Goal: Transaction & Acquisition: Purchase product/service

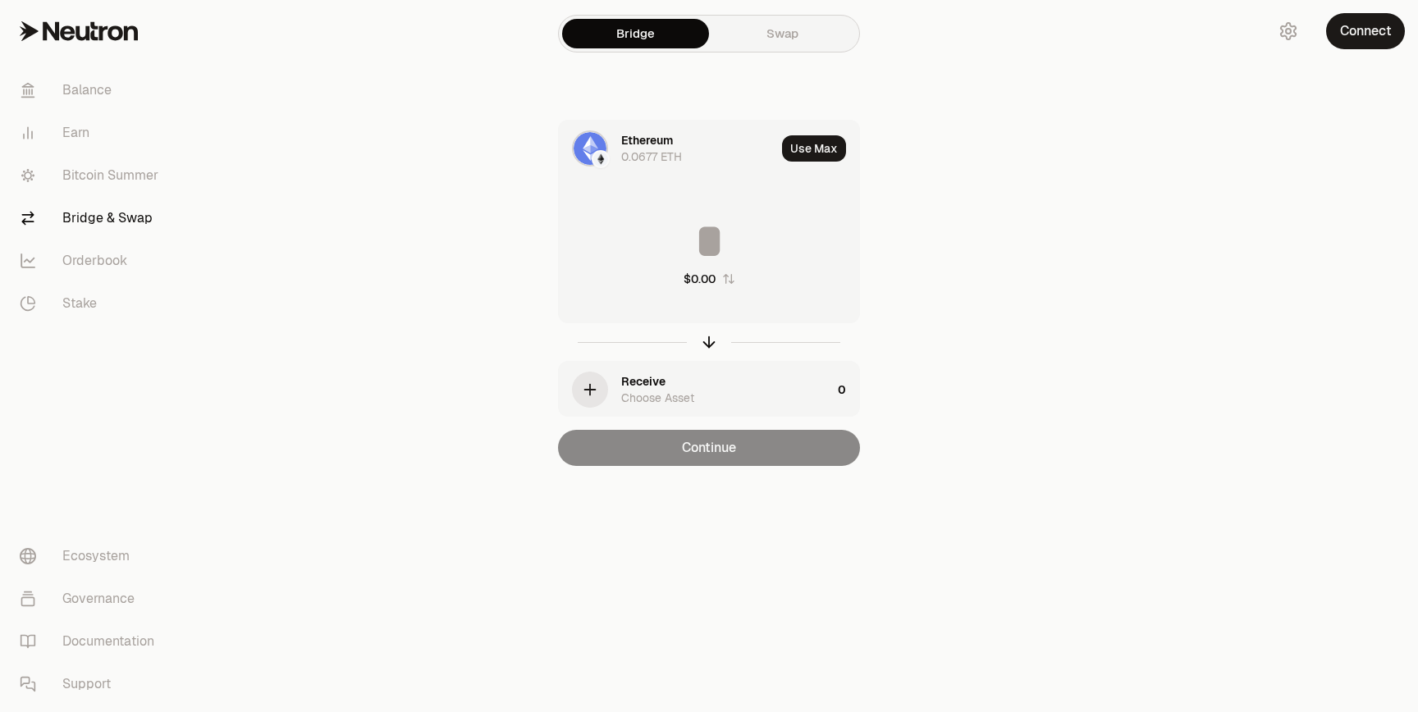
click at [698, 145] on div "Ethereum 0.0677 ETH" at bounding box center [698, 148] width 154 height 33
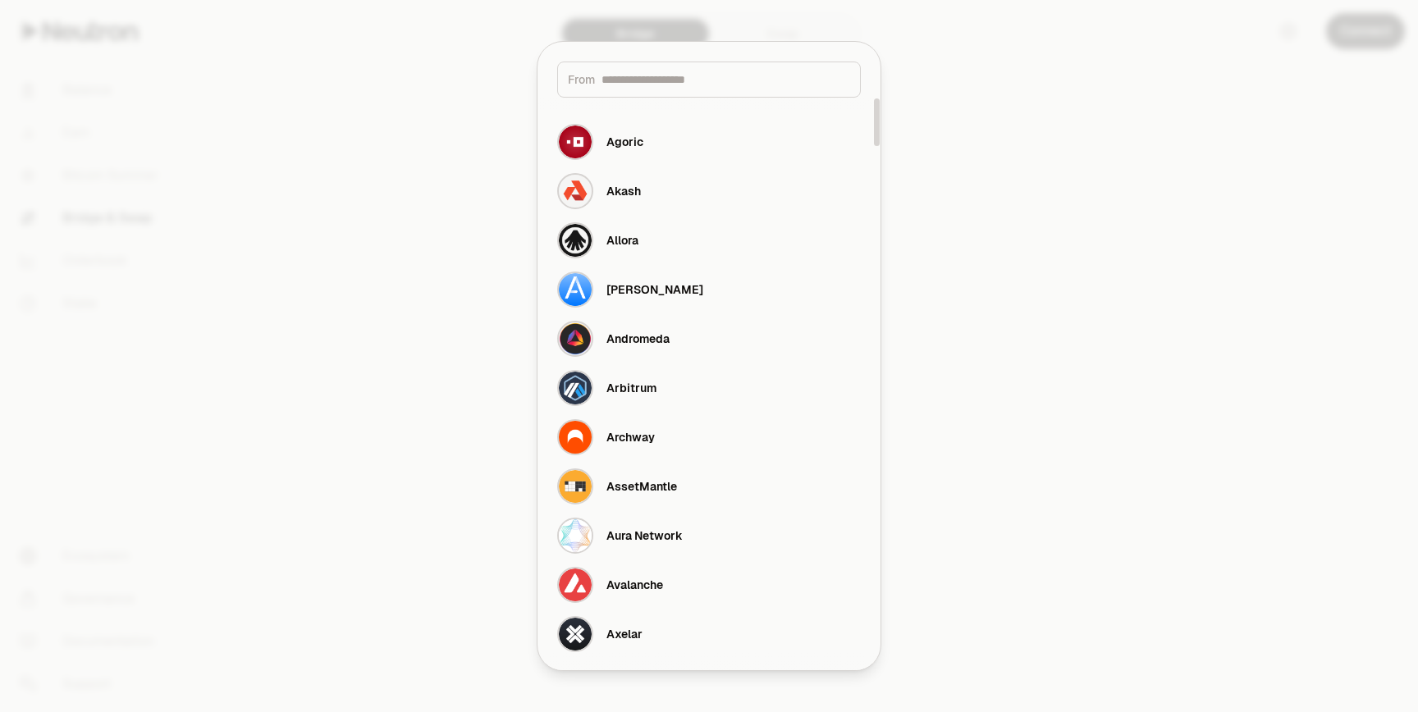
click at [676, 80] on input at bounding box center [725, 79] width 249 height 16
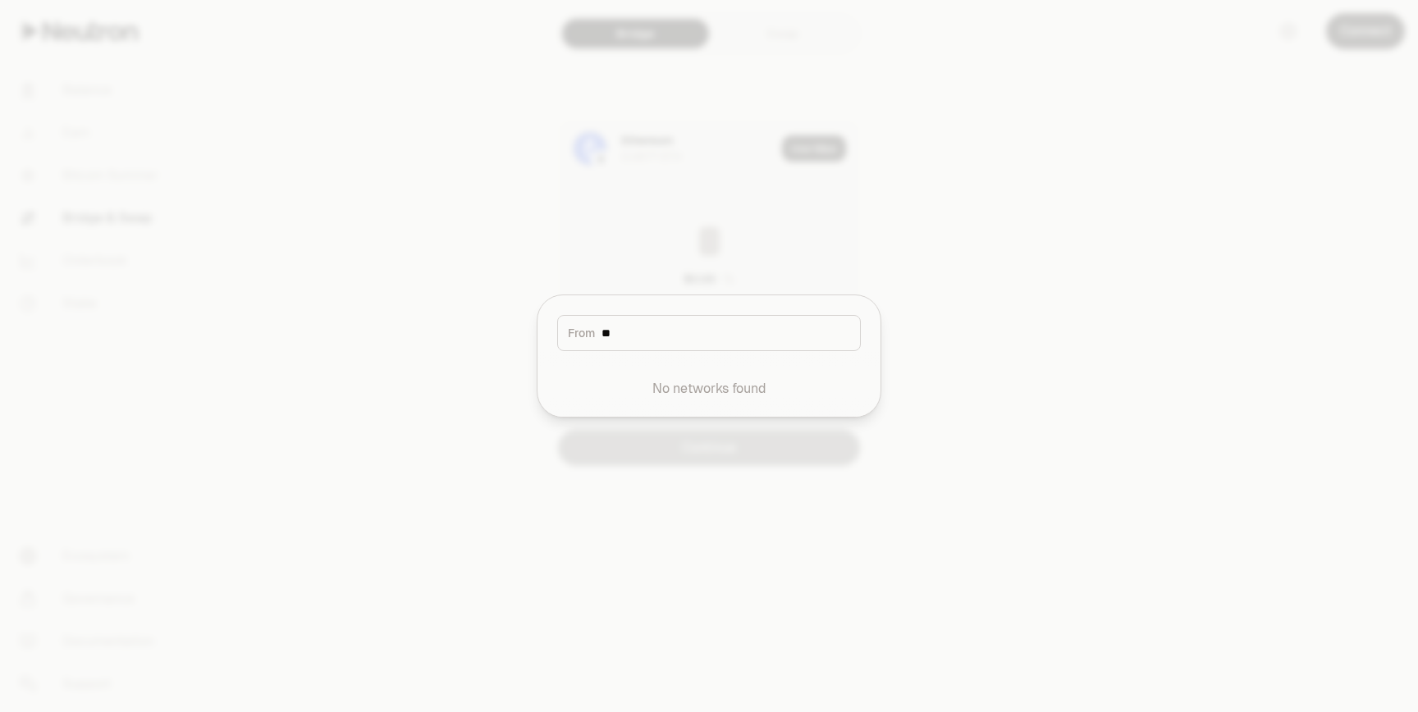
type input "*"
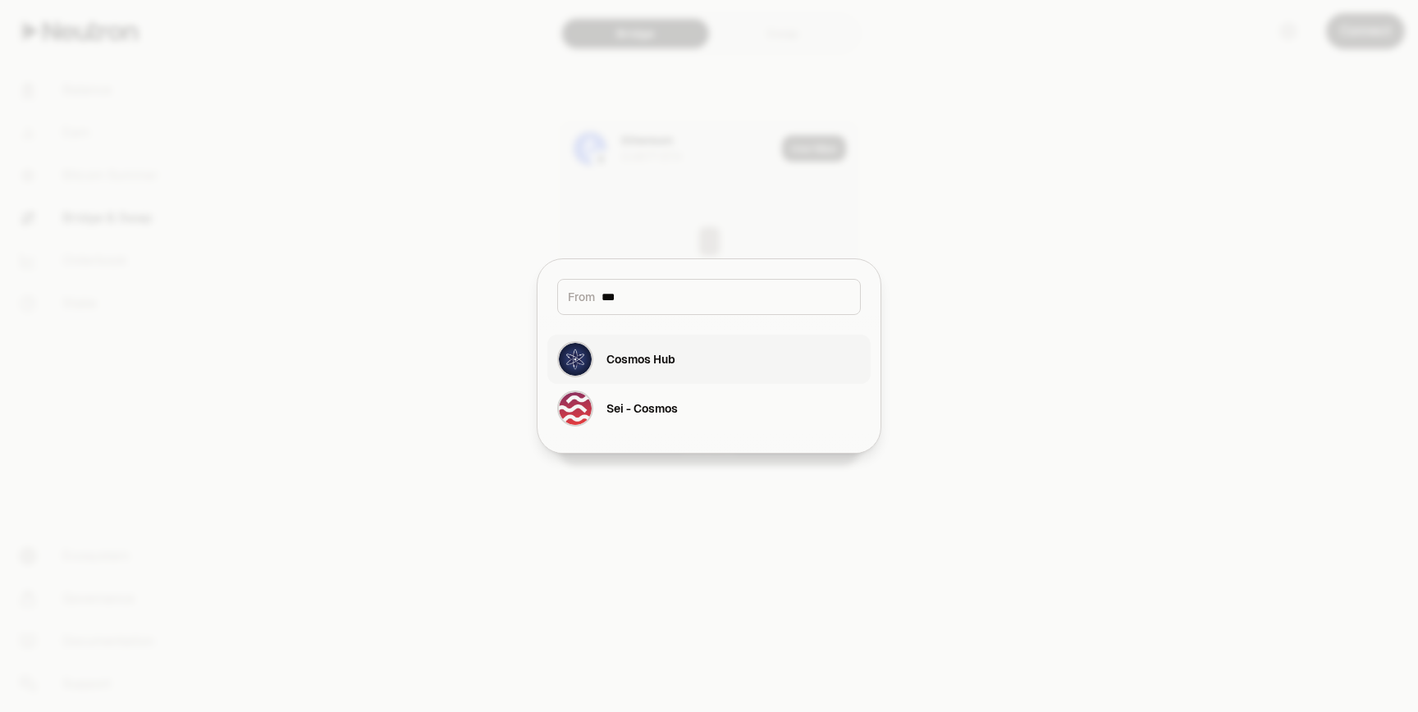
type input "***"
click at [624, 363] on div "Cosmos Hub" at bounding box center [640, 359] width 69 height 16
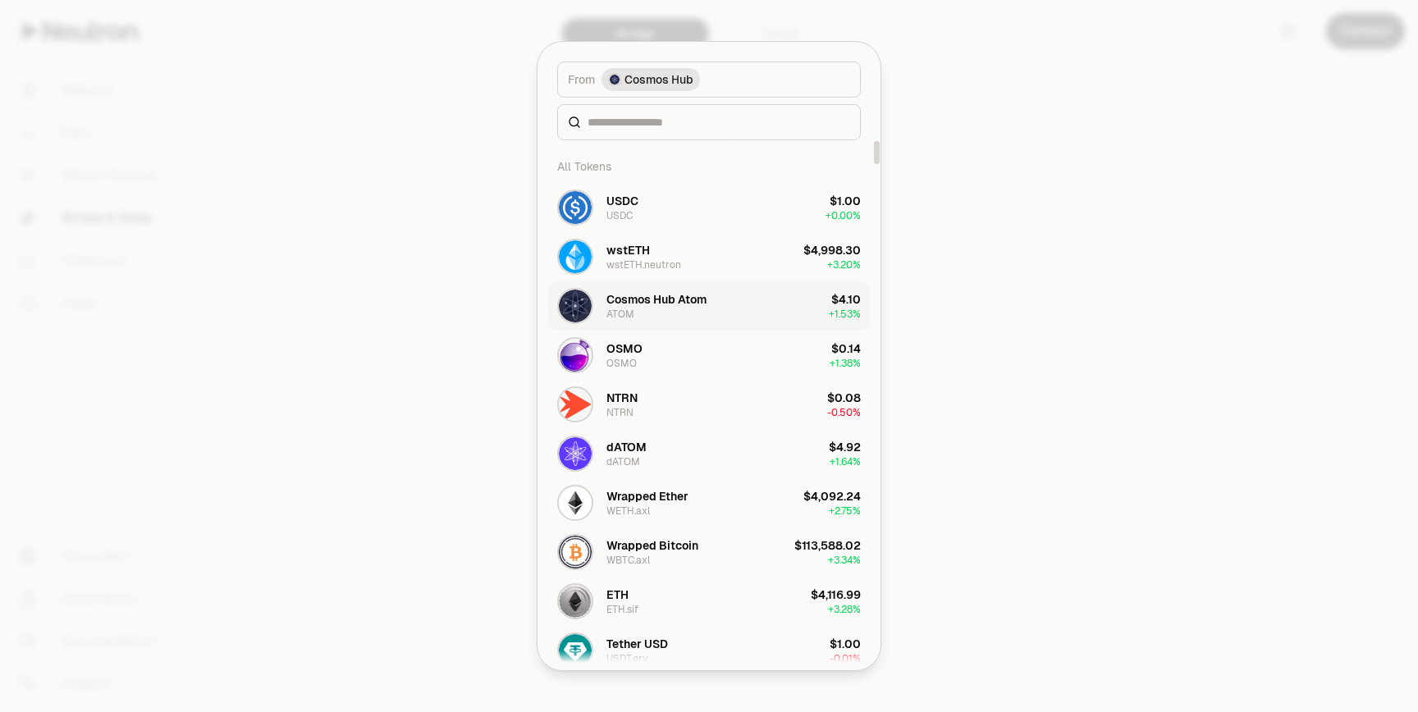
click at [702, 299] on div "Cosmos Hub Atom" at bounding box center [656, 299] width 100 height 16
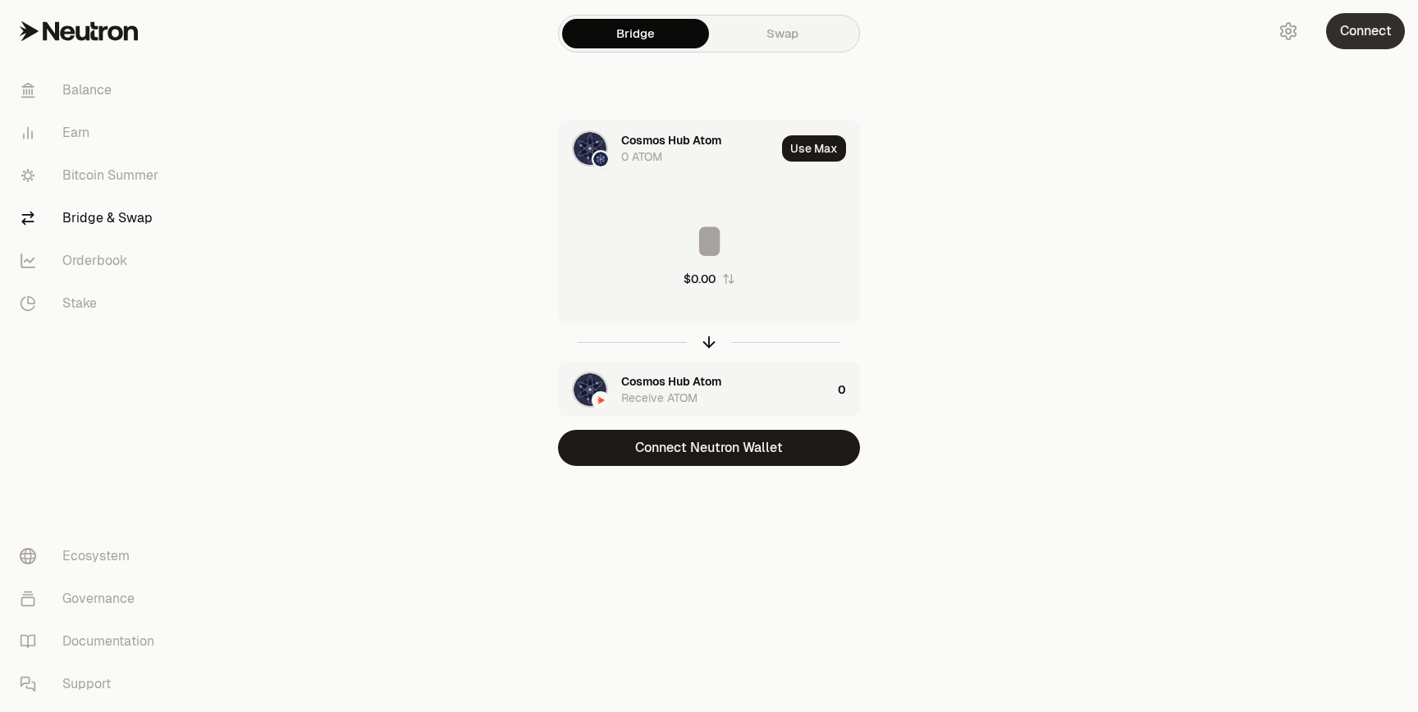
click at [1386, 42] on button "Connect" at bounding box center [1365, 31] width 79 height 36
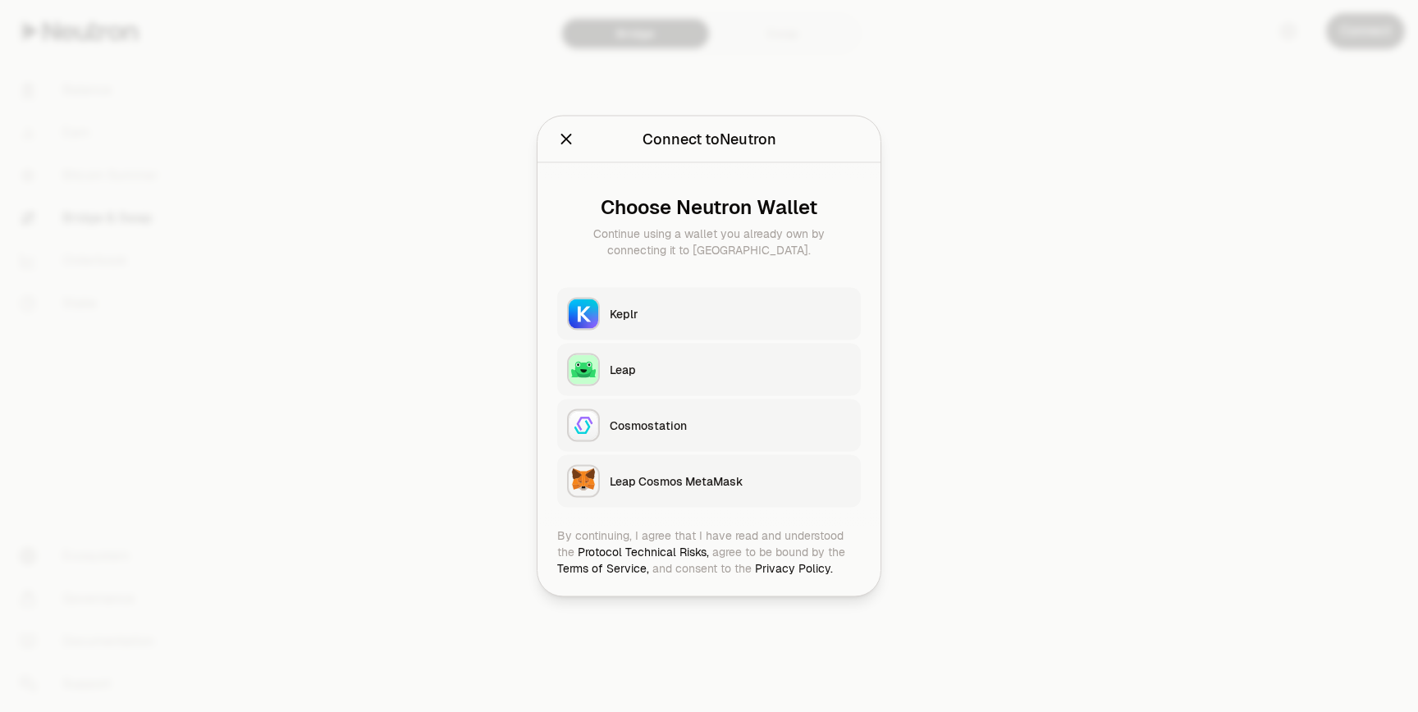
click at [720, 327] on button "Keplr" at bounding box center [709, 314] width 304 height 53
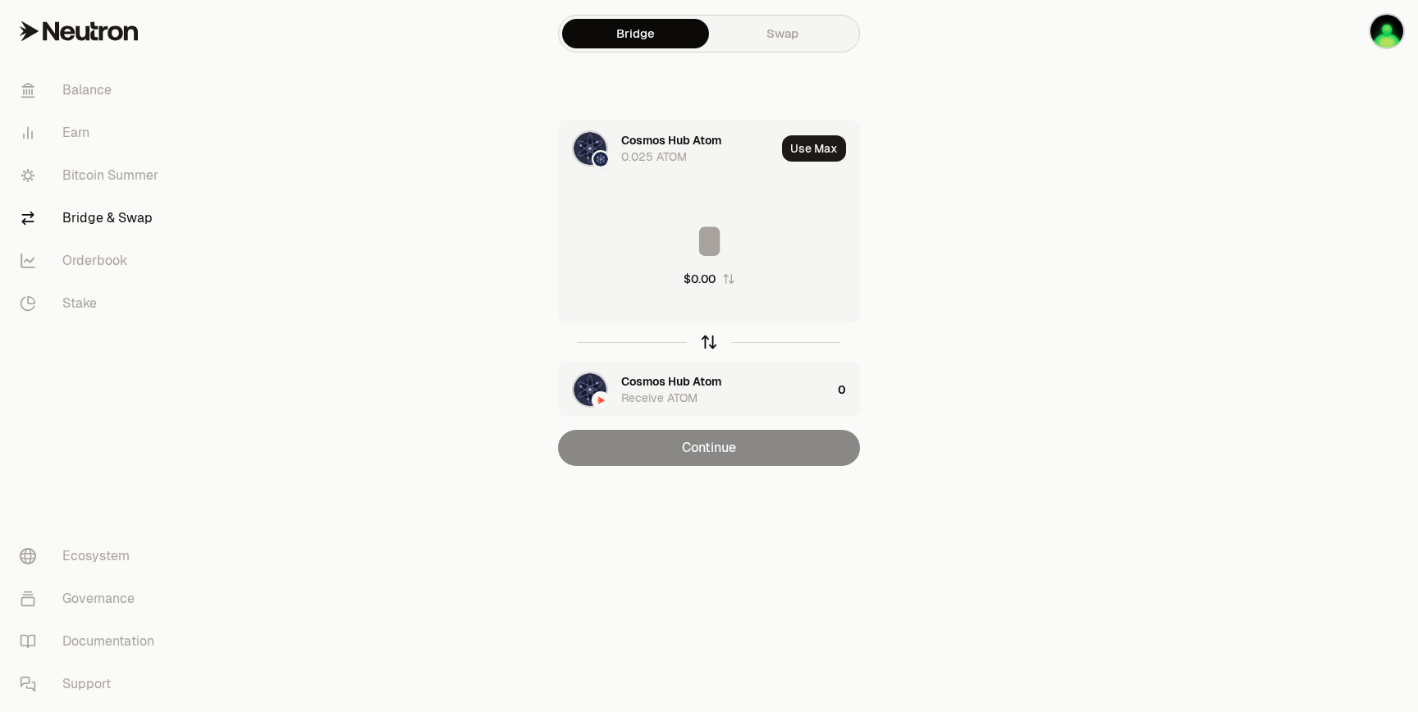
click at [706, 337] on icon "button" at bounding box center [709, 342] width 18 height 18
click at [696, 139] on div "Cosmos Hub Atom" at bounding box center [671, 140] width 100 height 16
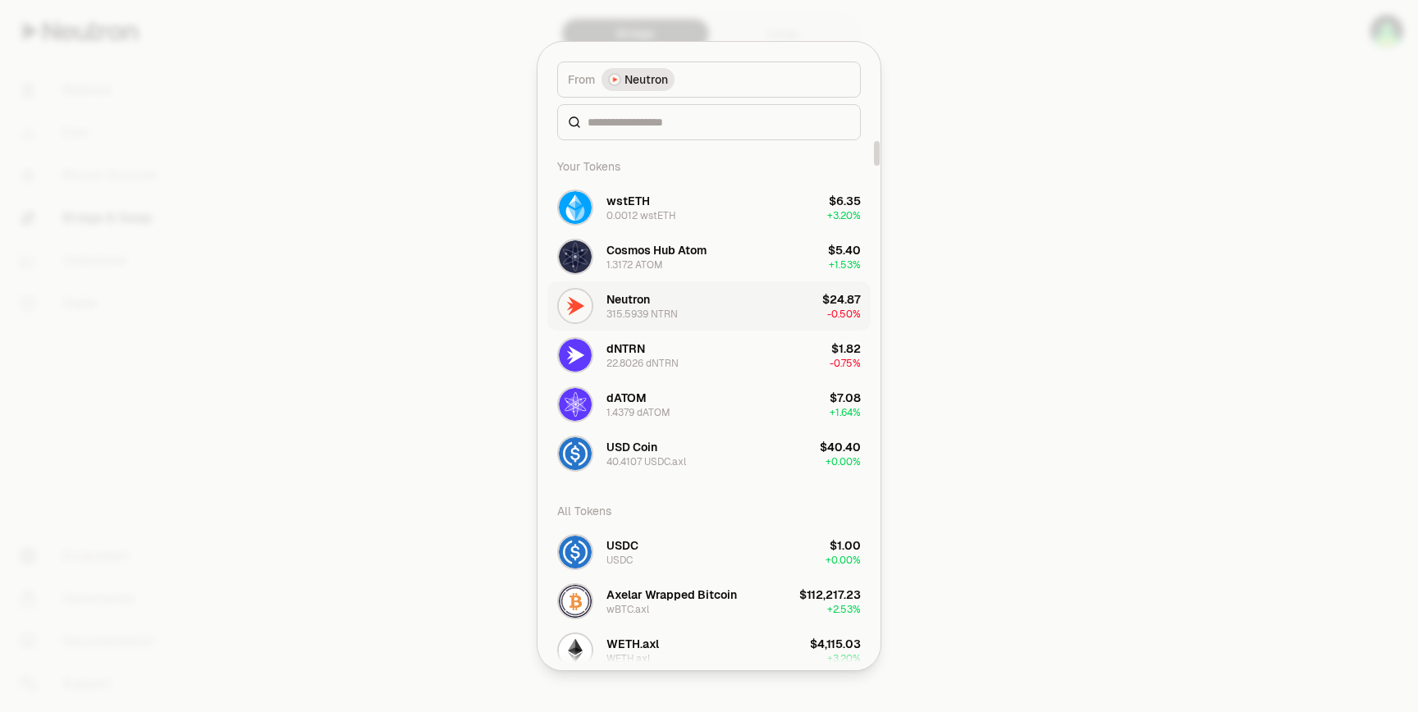
click at [648, 305] on div "Neutron" at bounding box center [627, 299] width 43 height 16
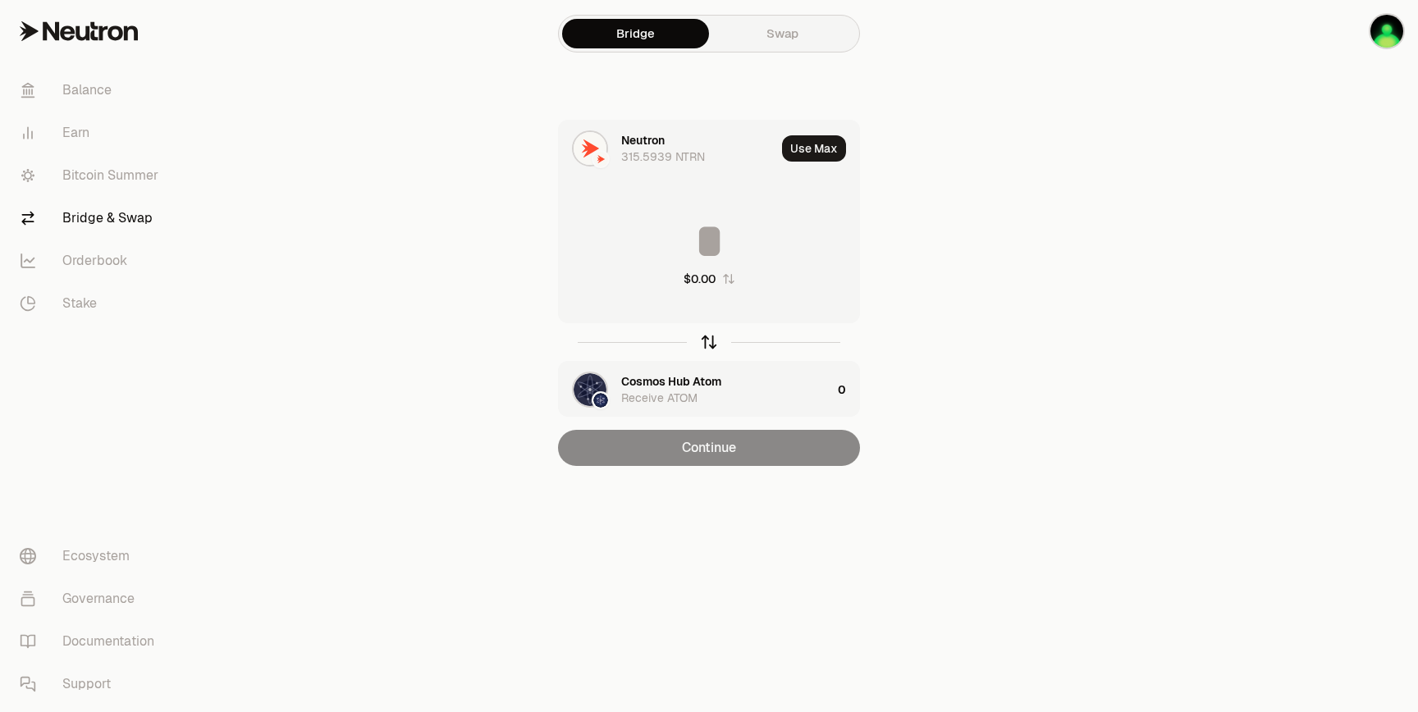
click at [705, 341] on icon "button" at bounding box center [709, 342] width 18 height 18
click at [670, 147] on div "Cosmos Hub Atom" at bounding box center [671, 140] width 100 height 16
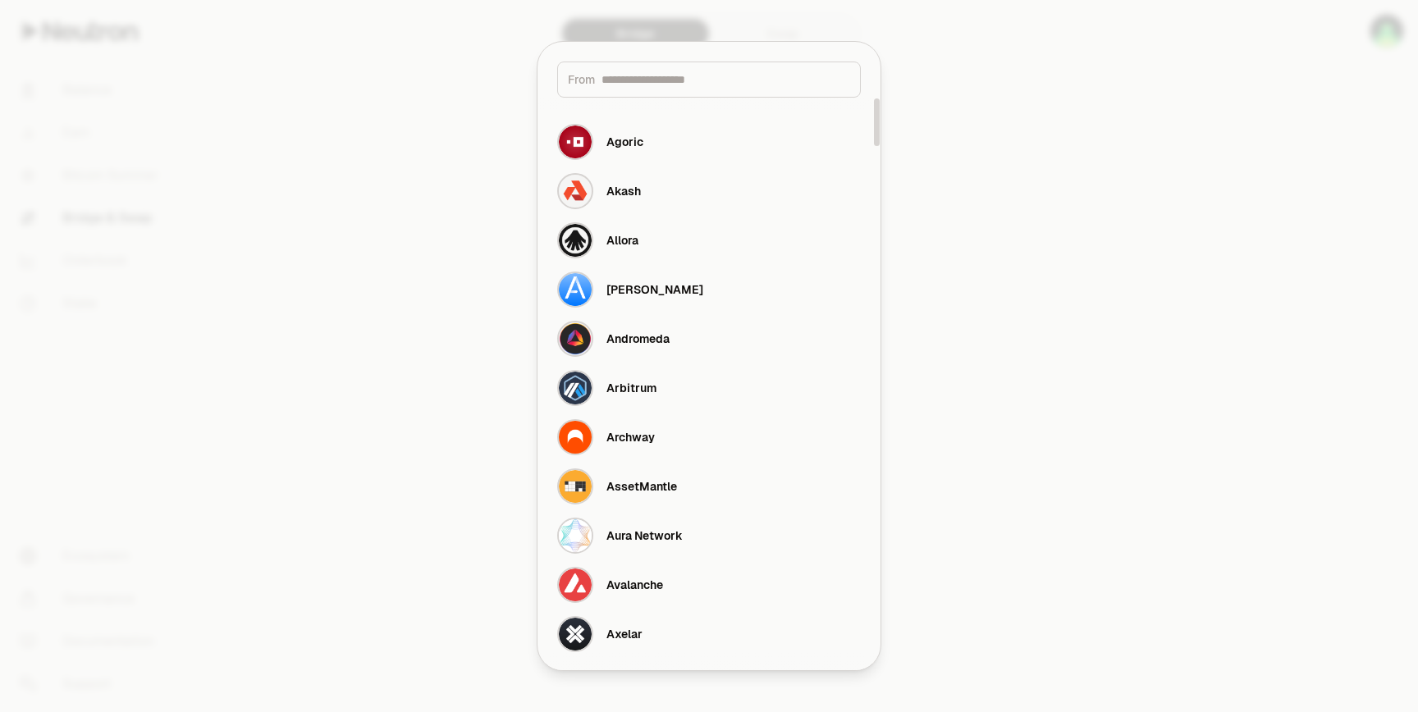
click at [985, 157] on div at bounding box center [709, 356] width 1418 height 712
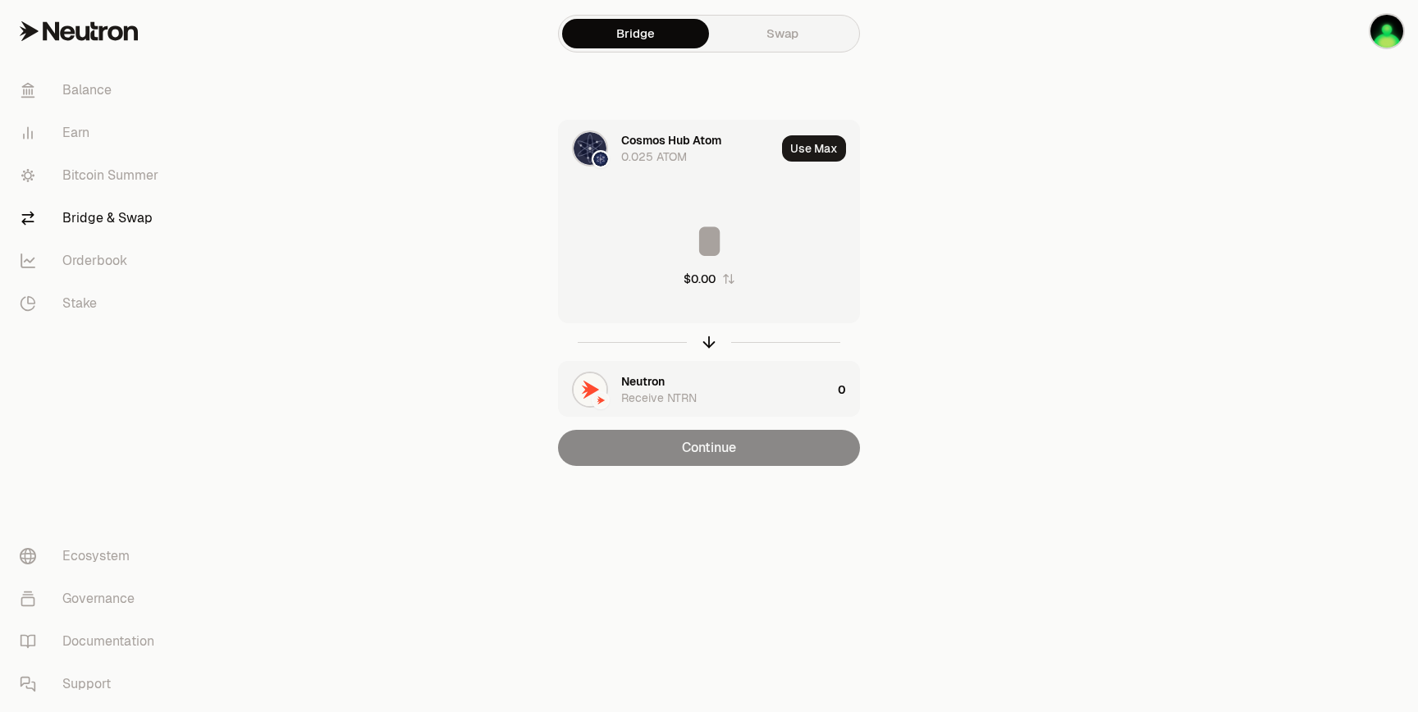
click at [742, 241] on input at bounding box center [709, 241] width 300 height 49
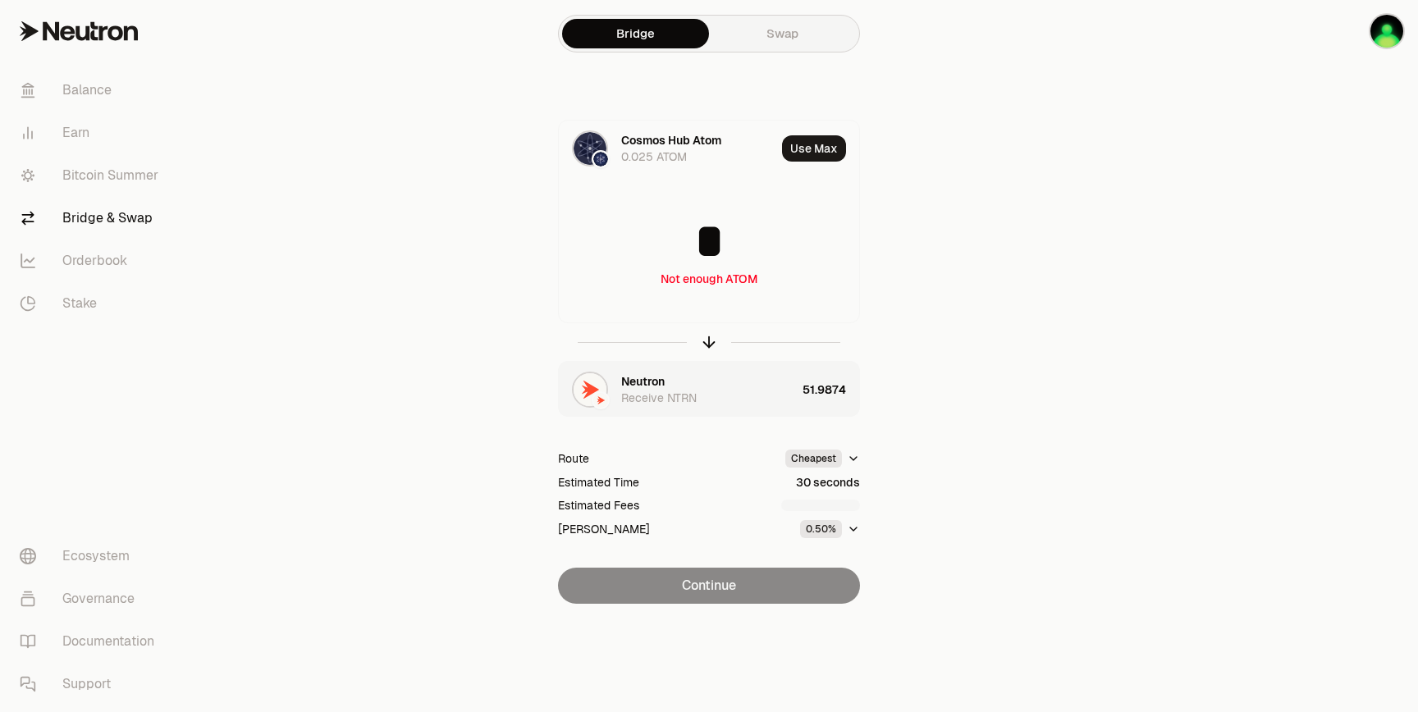
type input "*"
click at [747, 393] on div "Neutron Receive NTRN" at bounding box center [708, 389] width 175 height 33
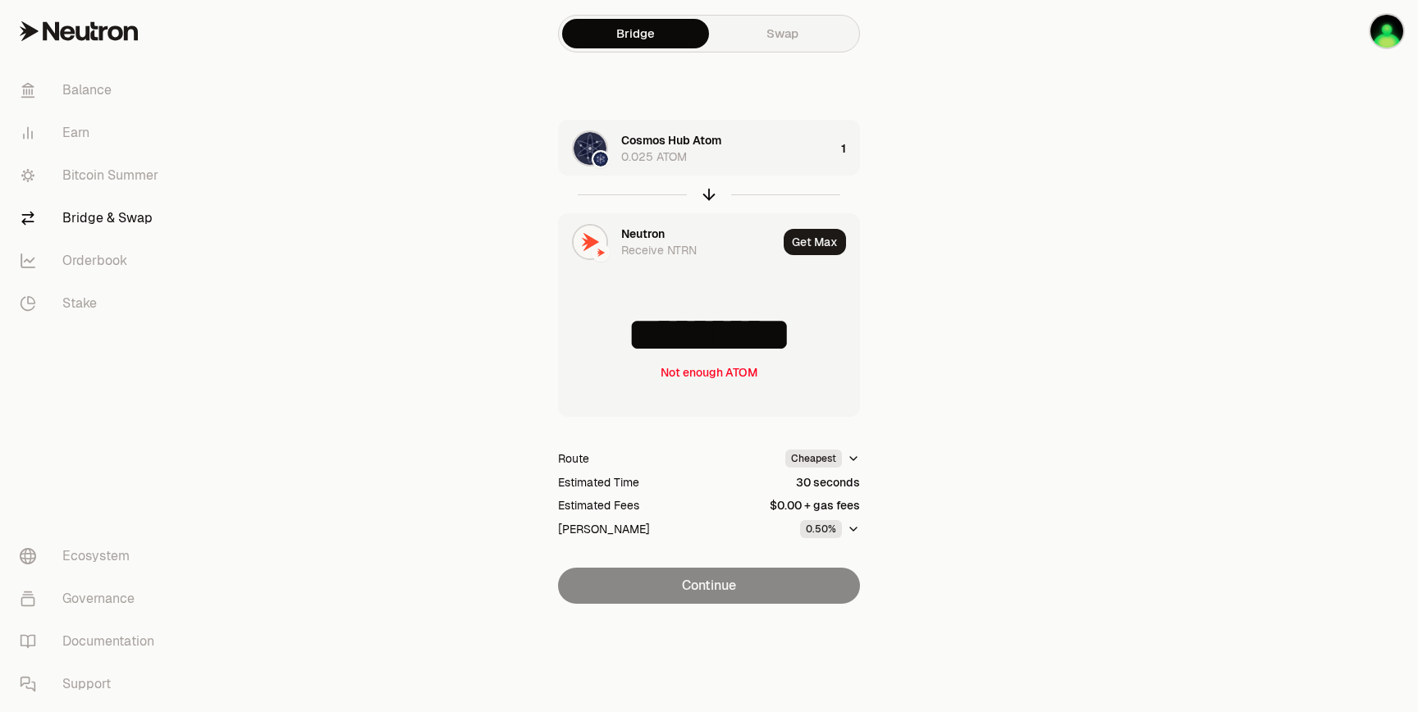
click at [734, 151] on div "Cosmos Hub Atom 0.025 ATOM" at bounding box center [727, 148] width 213 height 33
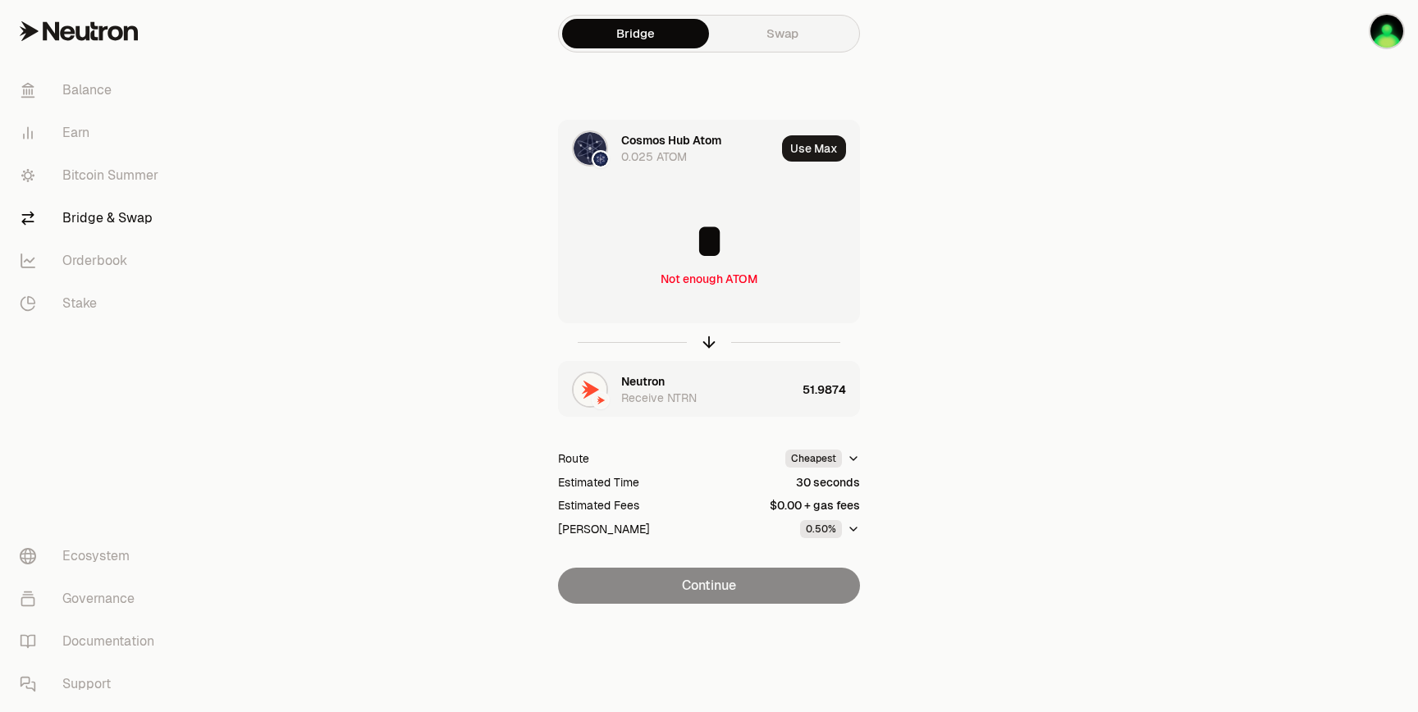
click at [738, 237] on input "*" at bounding box center [709, 241] width 300 height 49
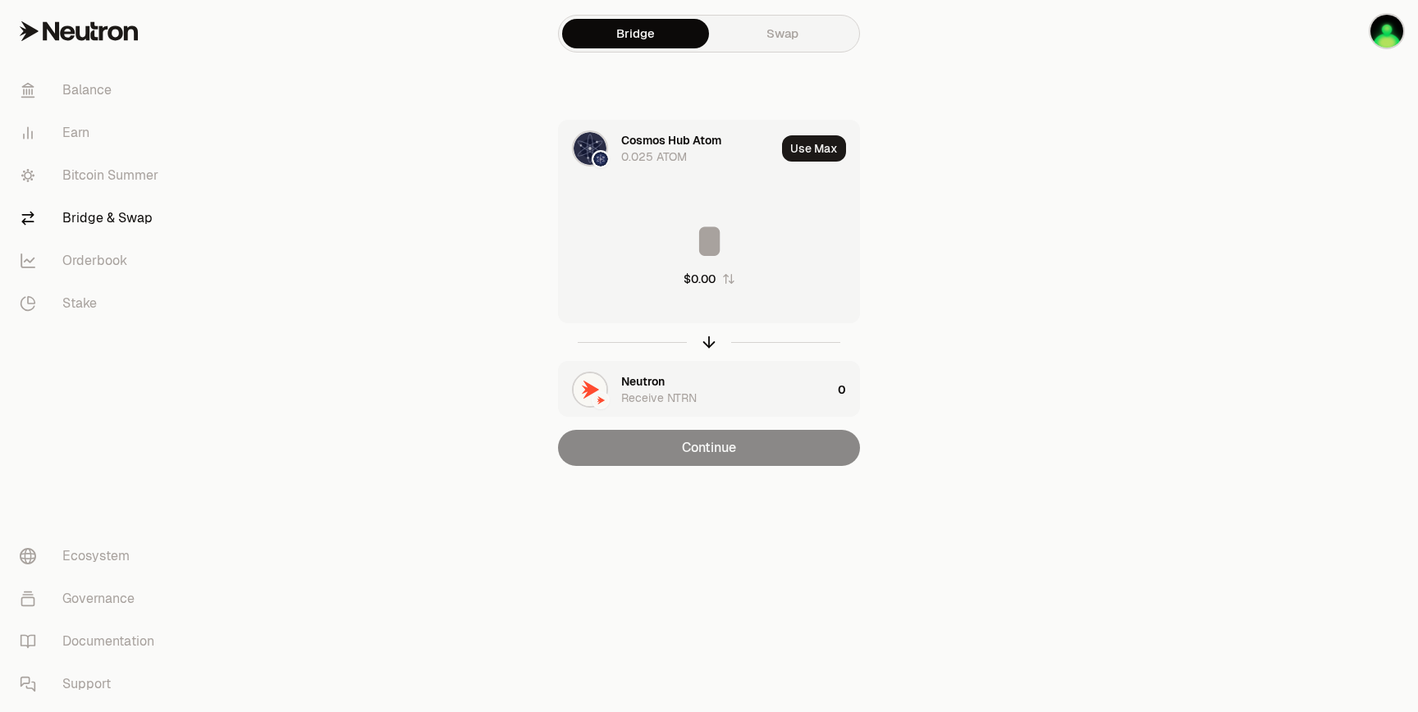
click at [698, 391] on div "Neutron Receive NTRN" at bounding box center [726, 389] width 210 height 33
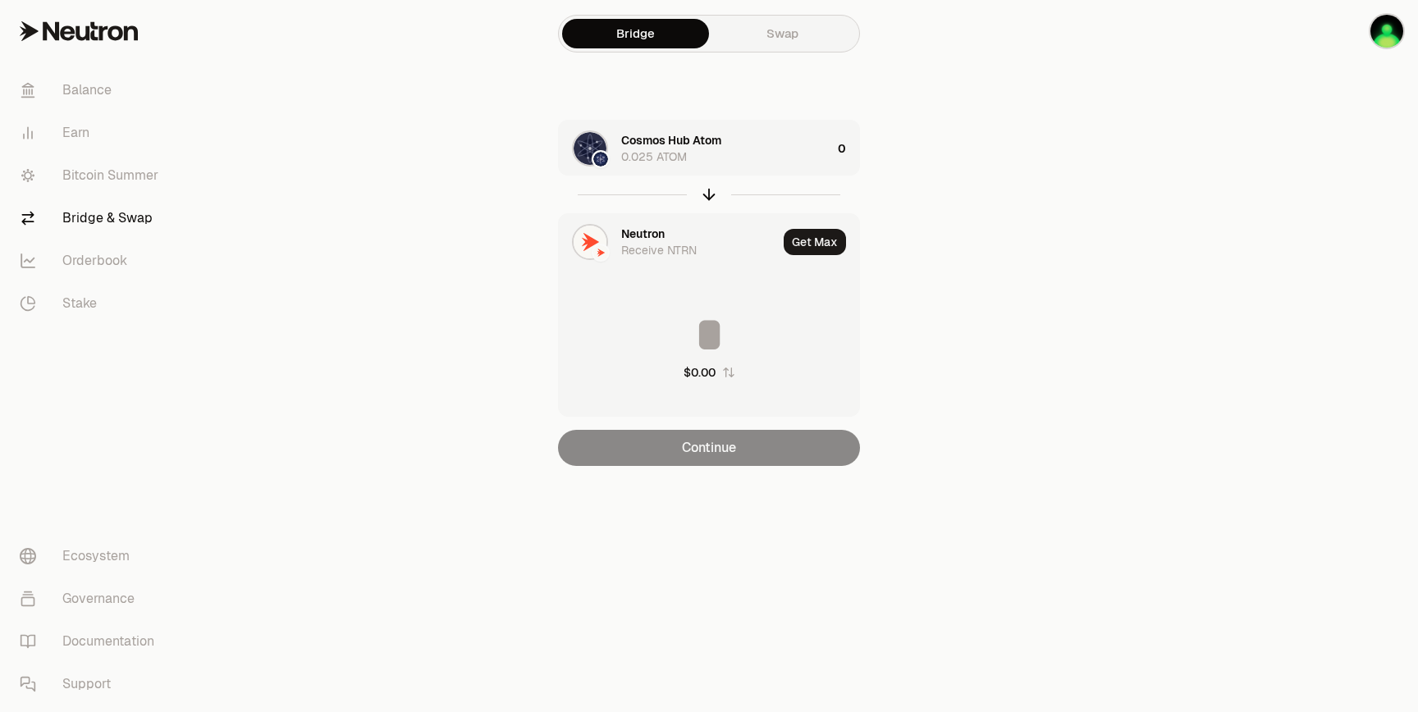
click at [715, 323] on input at bounding box center [709, 334] width 300 height 49
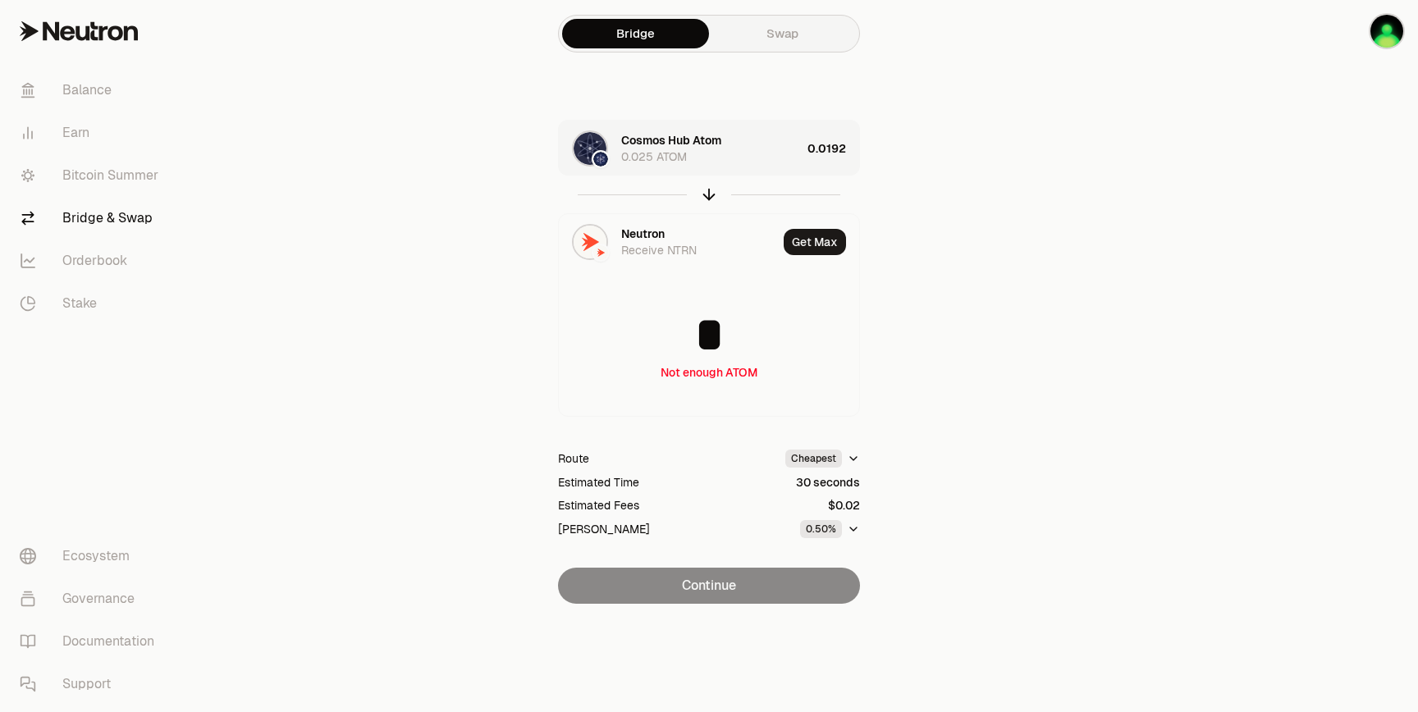
type input "*"
click at [1003, 282] on div "Bridge Swap Cosmos Hub Atom 0.025 ATOM 0.0192 Neutron Receive NTRN Get Max * No…" at bounding box center [709, 335] width 591 height 670
click at [705, 195] on icon "button" at bounding box center [709, 194] width 18 height 18
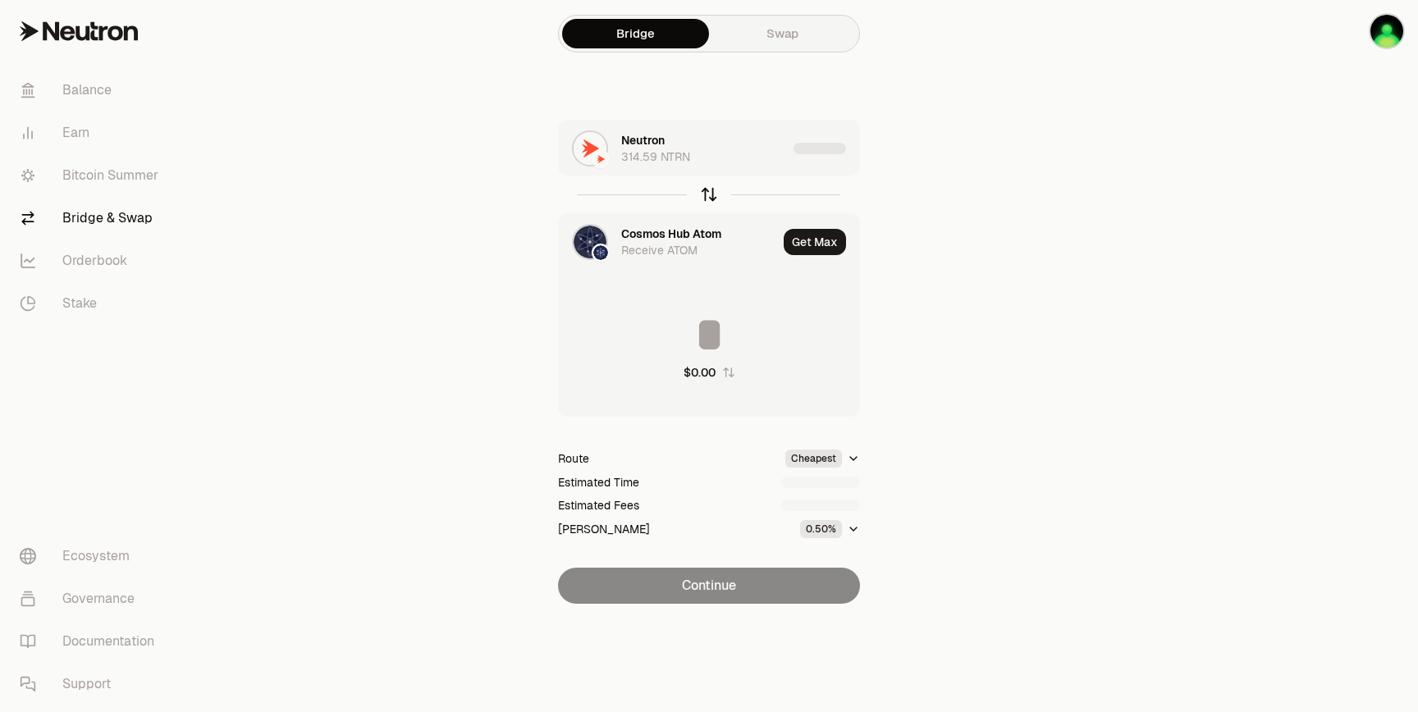
click at [709, 199] on icon "button" at bounding box center [709, 195] width 0 height 11
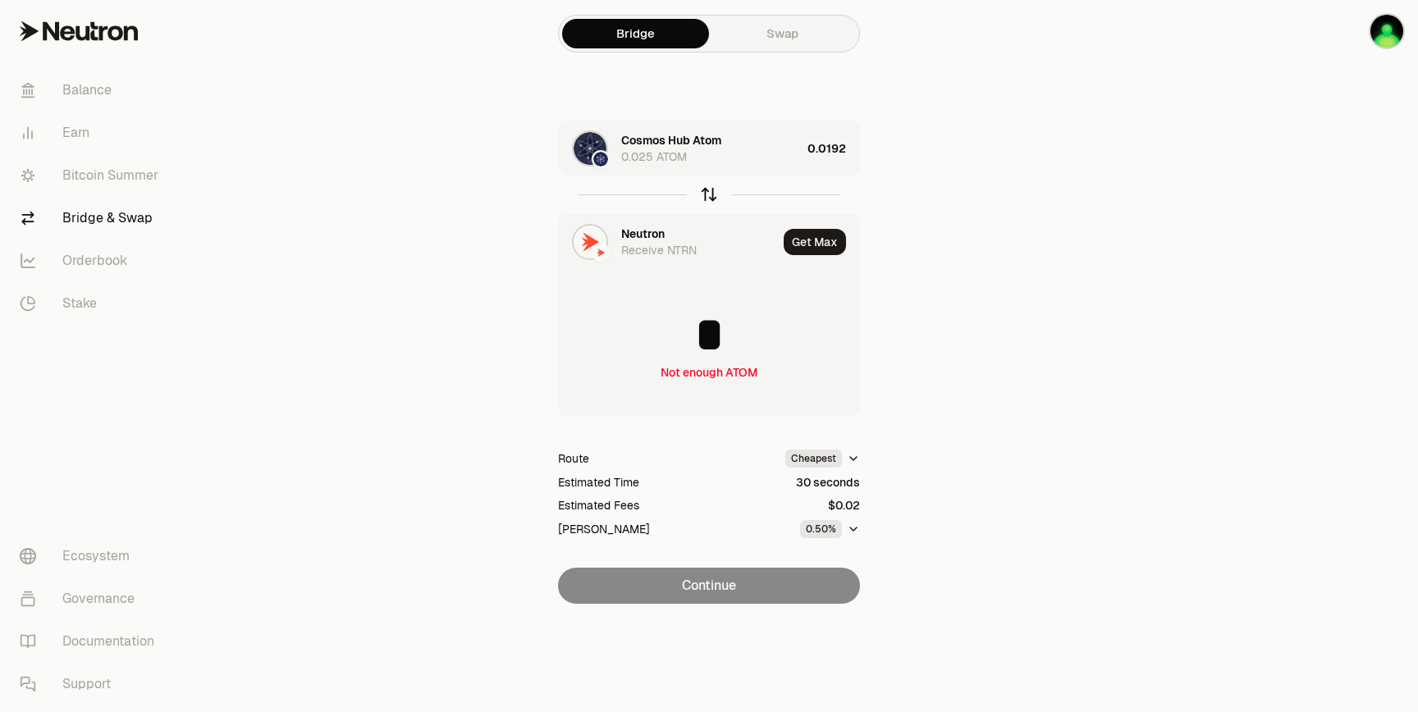
click at [712, 197] on icon "button" at bounding box center [709, 194] width 18 height 18
type input "********"
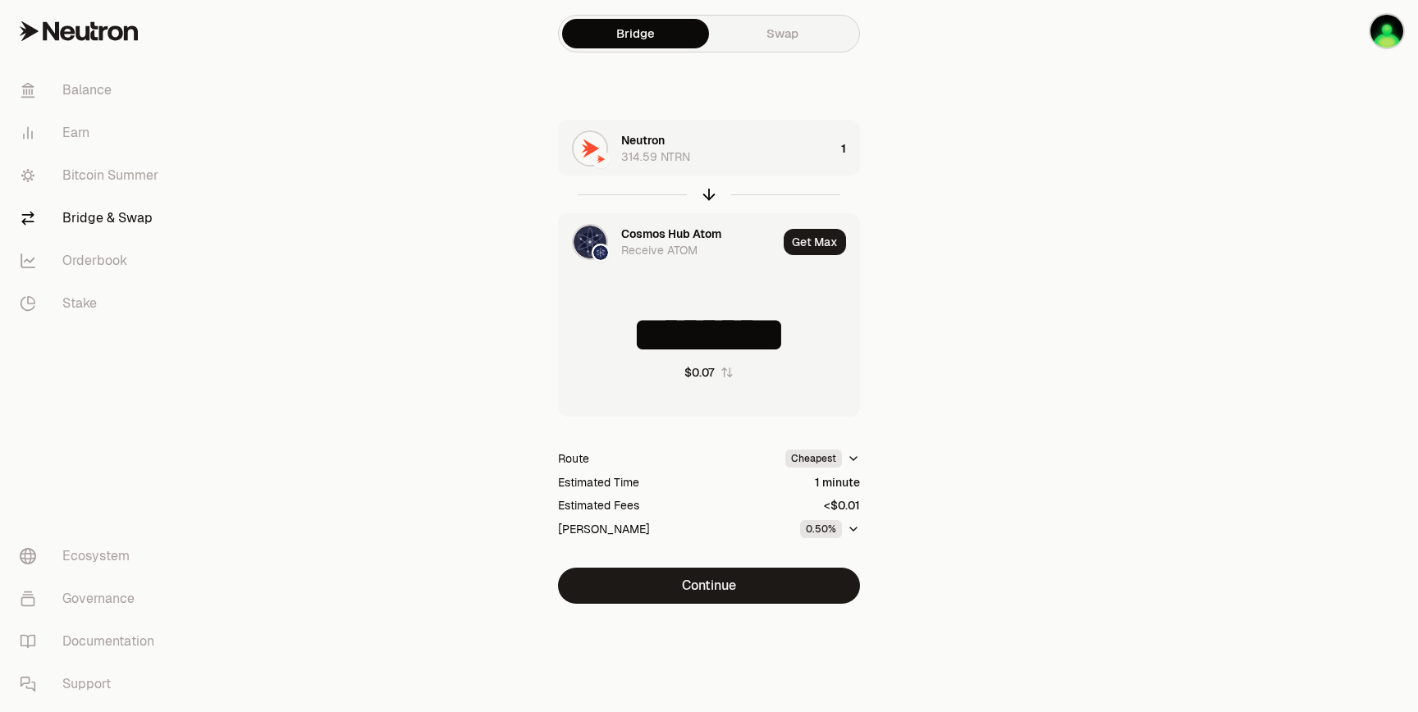
click at [715, 167] on div "Neutron 314.59 NTRN" at bounding box center [697, 149] width 276 height 56
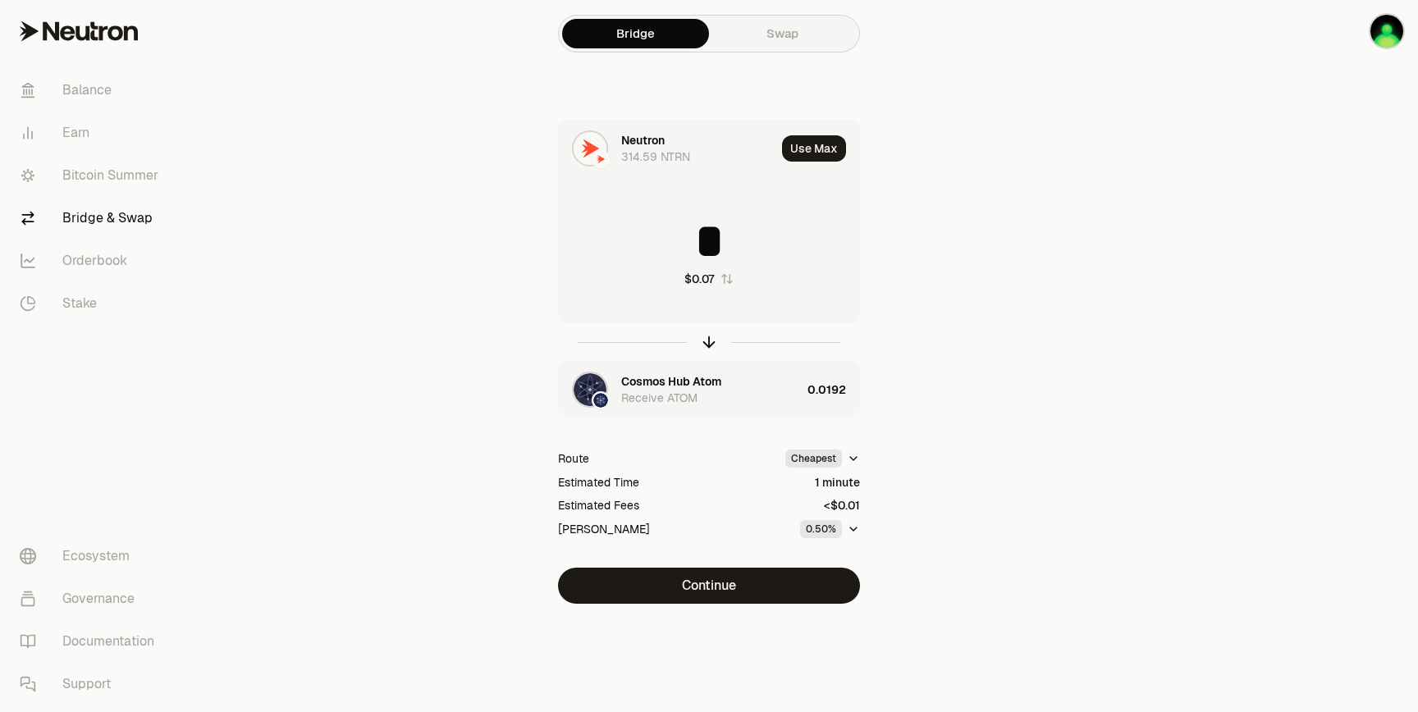
click at [746, 231] on input "*" at bounding box center [709, 241] width 300 height 49
type input "*"
type input "***"
click at [712, 345] on icon "button" at bounding box center [709, 342] width 18 height 18
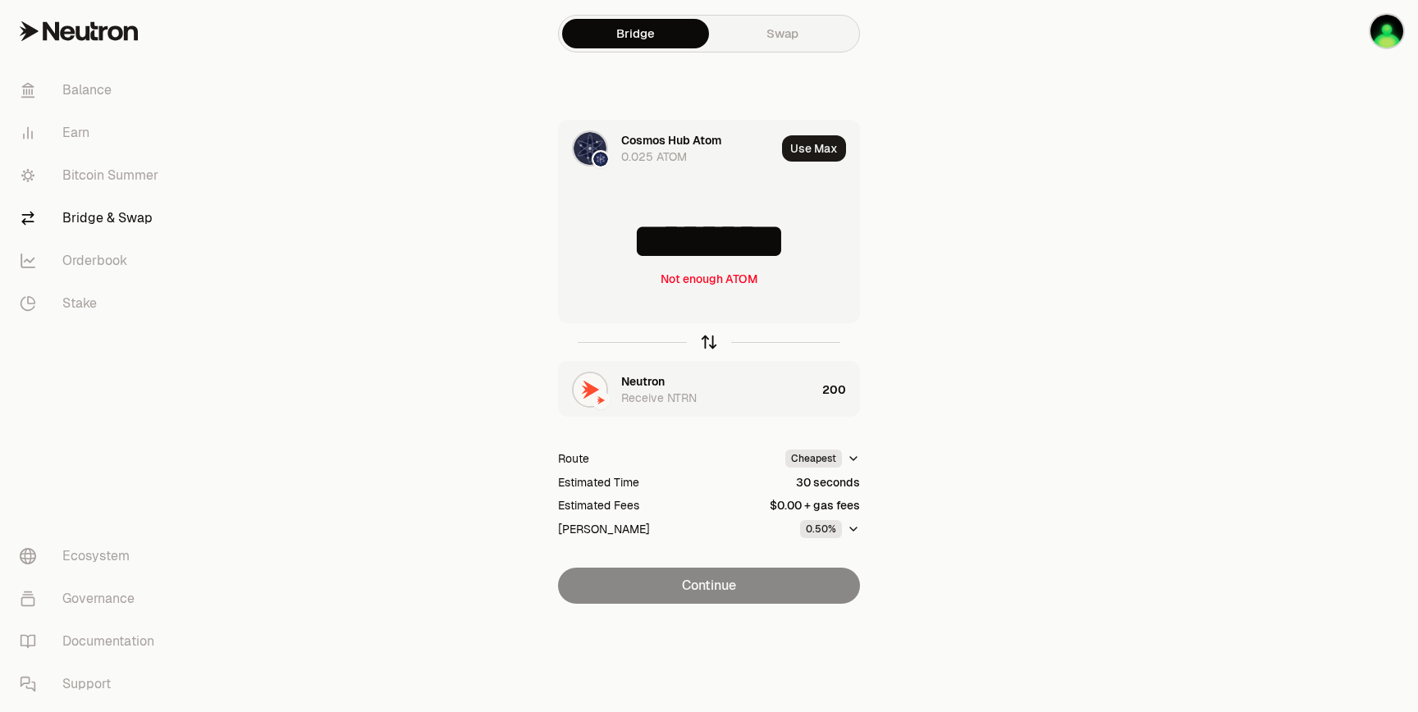
click at [715, 345] on icon "button" at bounding box center [709, 342] width 18 height 18
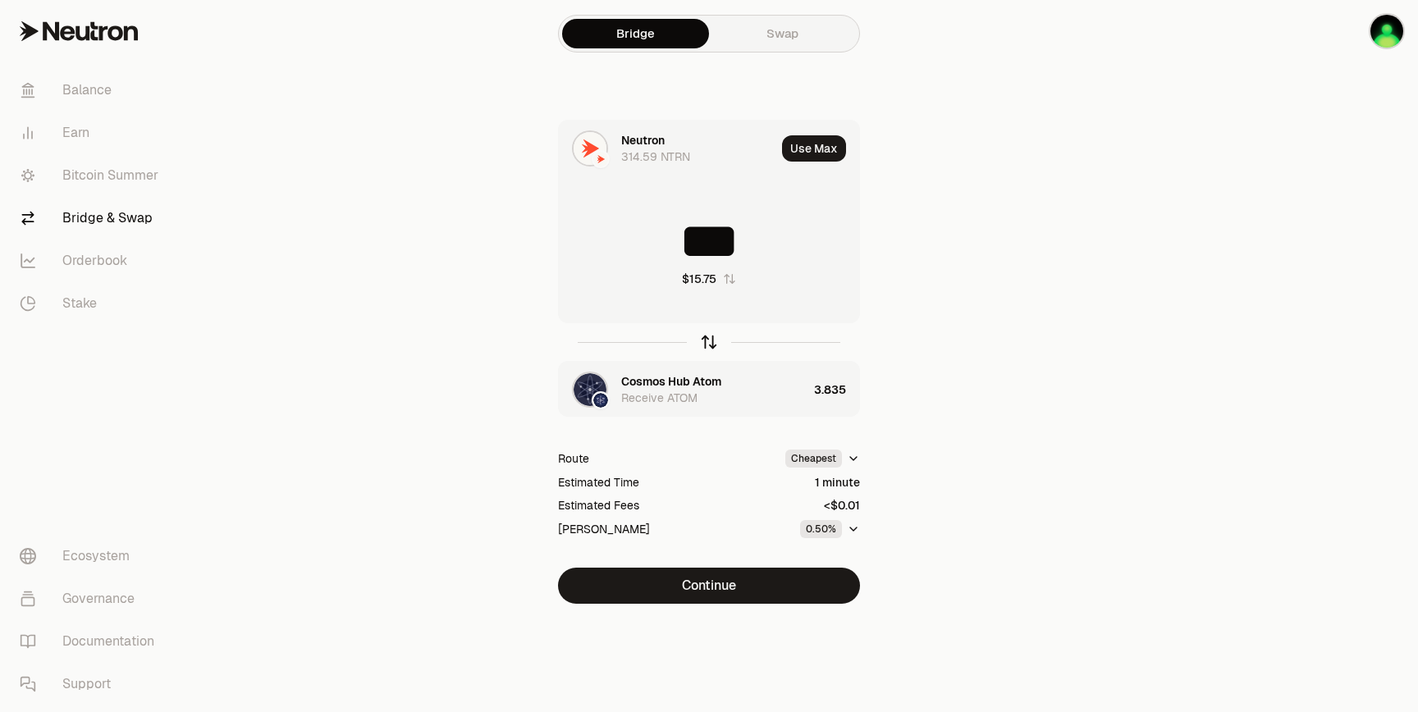
click at [706, 341] on icon "button" at bounding box center [709, 339] width 11 height 5
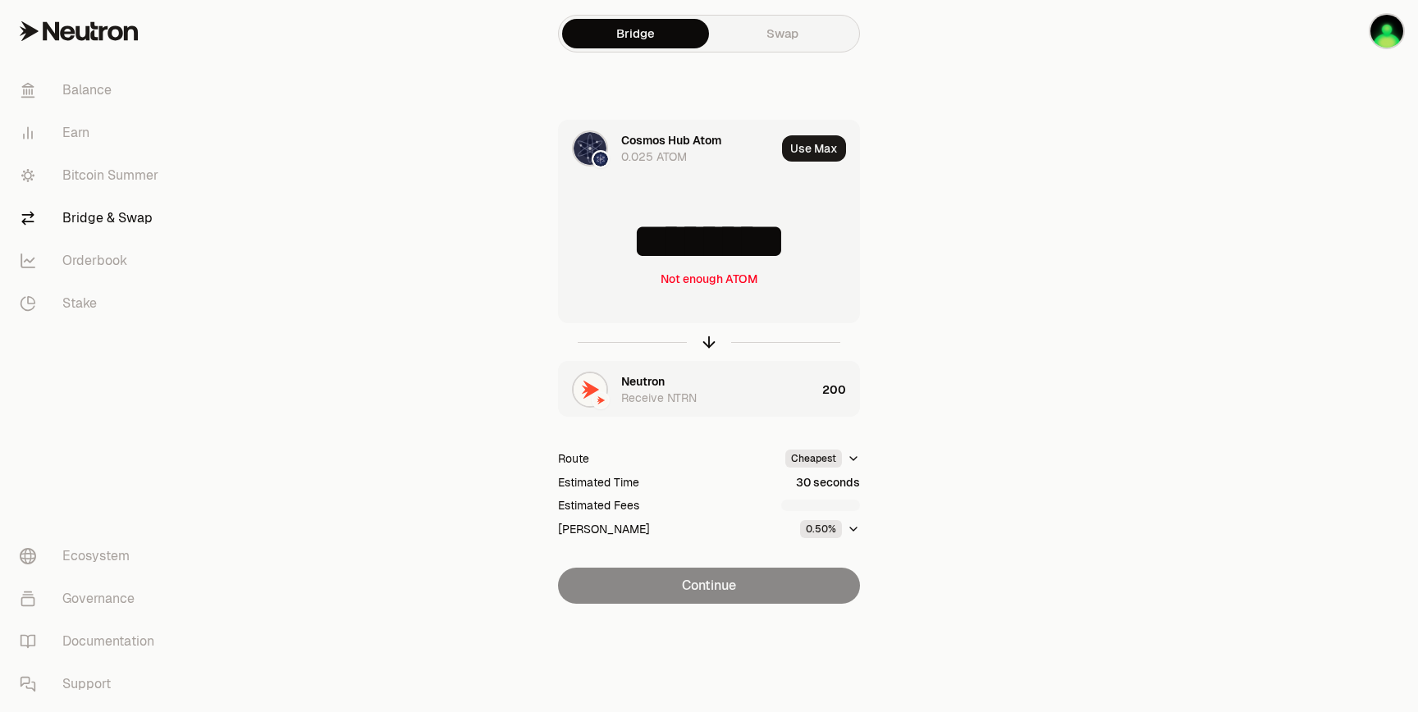
drag, startPoint x: 825, startPoint y: 226, endPoint x: 560, endPoint y: 227, distance: 264.2
click at [560, 227] on input "********" at bounding box center [709, 241] width 300 height 49
type input "*"
click at [706, 345] on icon "button" at bounding box center [709, 342] width 18 height 18
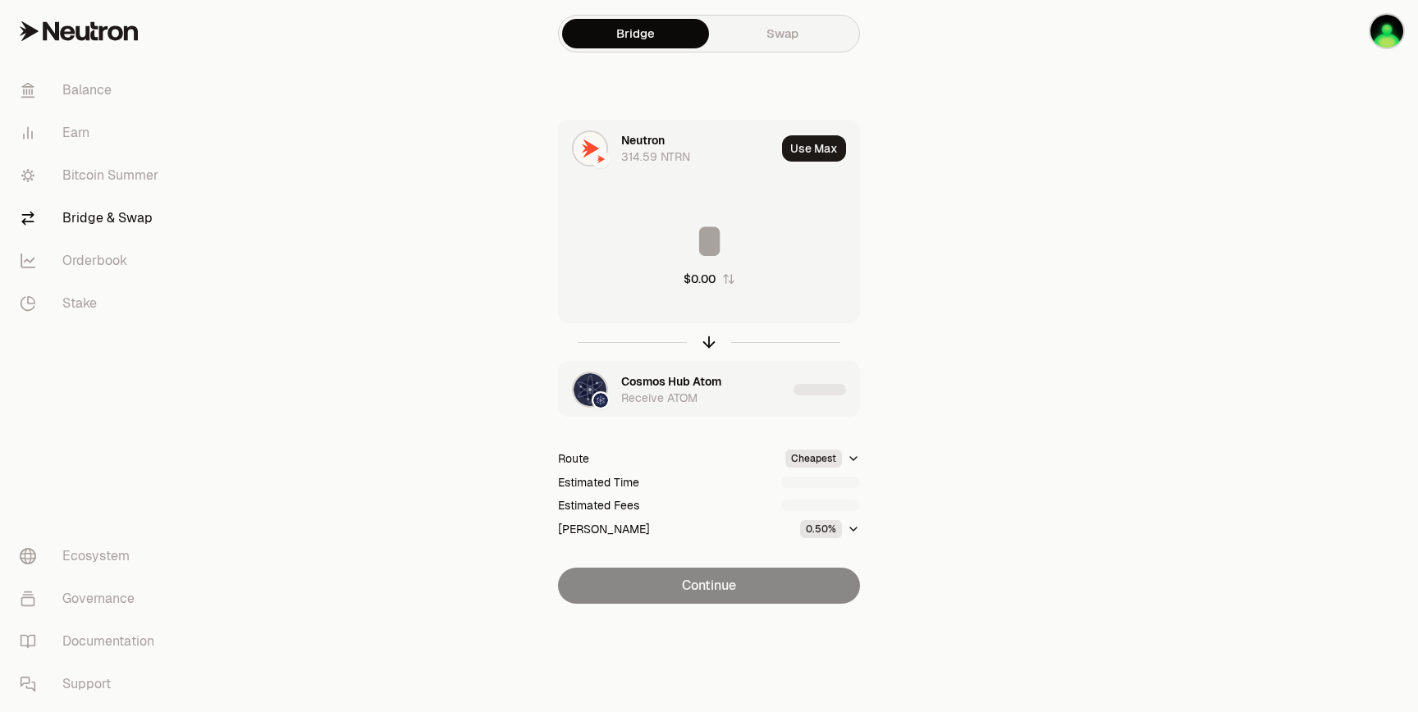
click at [758, 225] on input at bounding box center [709, 241] width 300 height 49
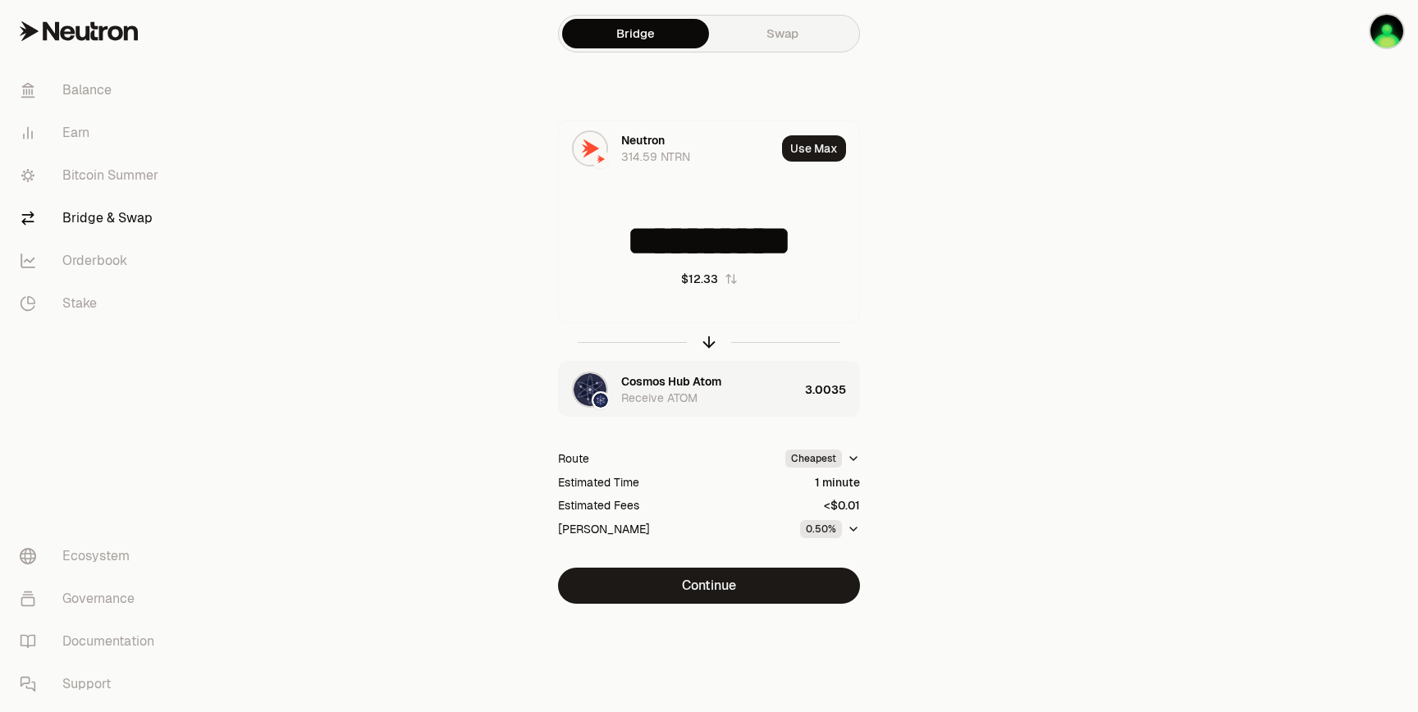
drag, startPoint x: 639, startPoint y: 236, endPoint x: 974, endPoint y: 263, distance: 335.9
click at [967, 262] on div "**********" at bounding box center [708, 362] width 551 height 484
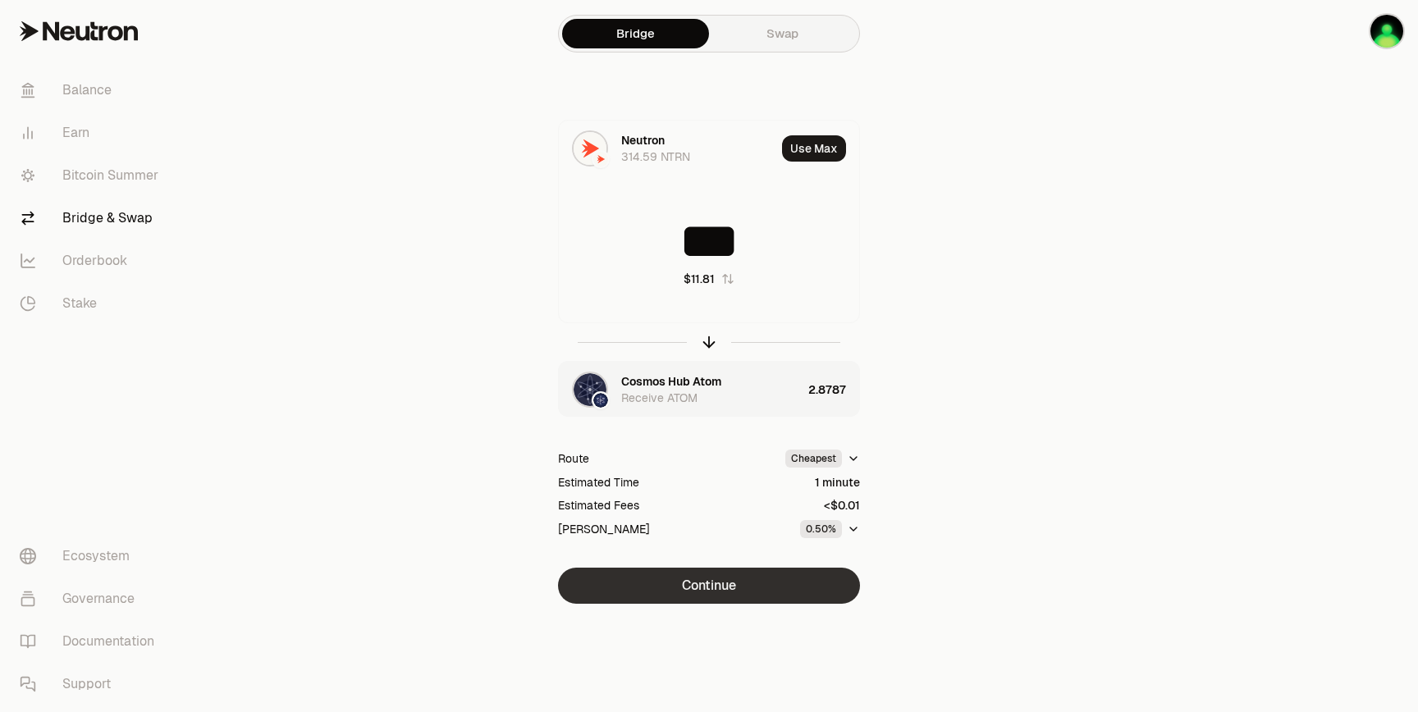
type input "***"
click at [728, 585] on button "Continue" at bounding box center [709, 586] width 302 height 36
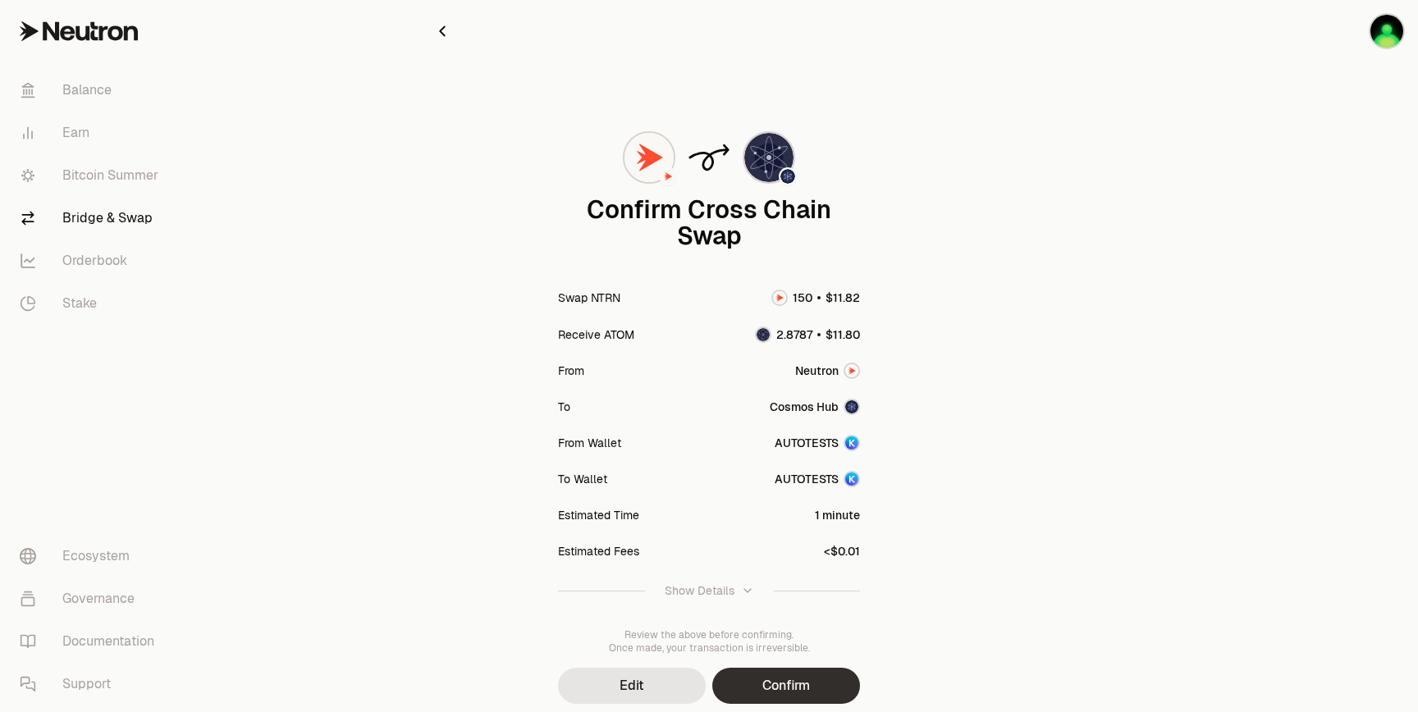
click at [762, 692] on button "Confirm" at bounding box center [786, 686] width 148 height 36
